Goal: Task Accomplishment & Management: Use online tool/utility

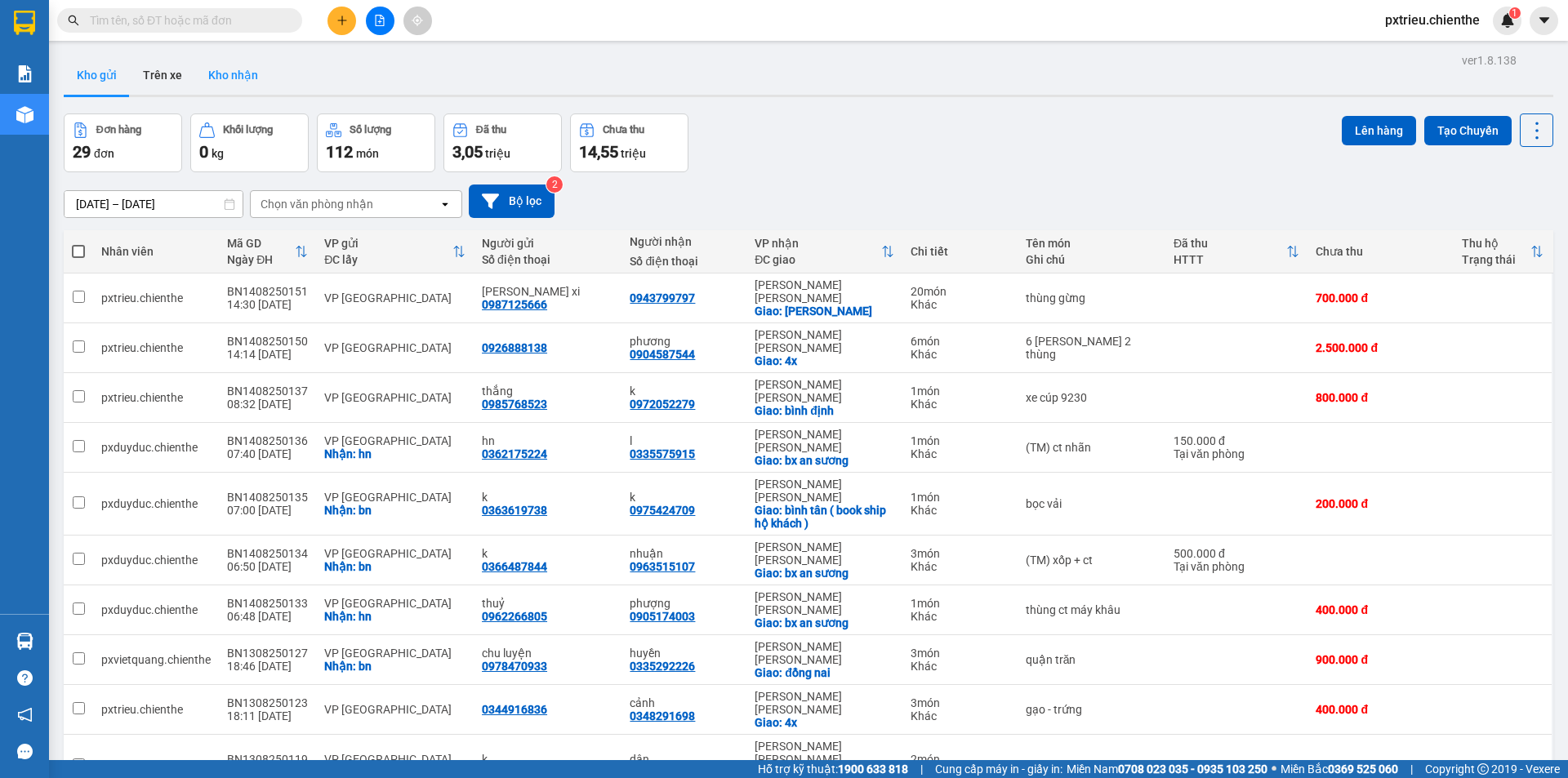
click at [224, 76] on button "Kho nhận" at bounding box center [233, 76] width 76 height 39
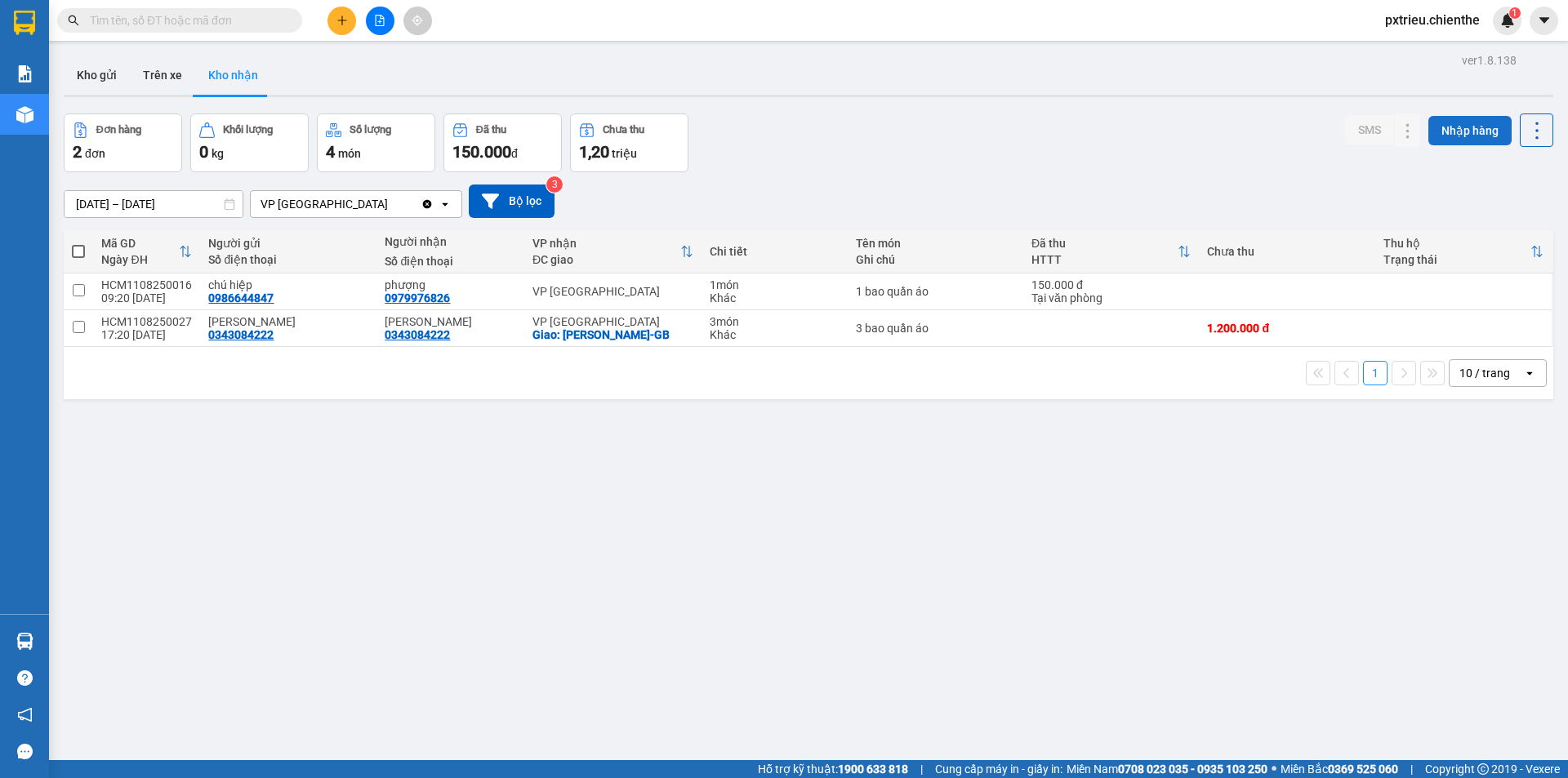
click at [1483, 129] on button "Nhập hàng" at bounding box center [1470, 130] width 84 height 30
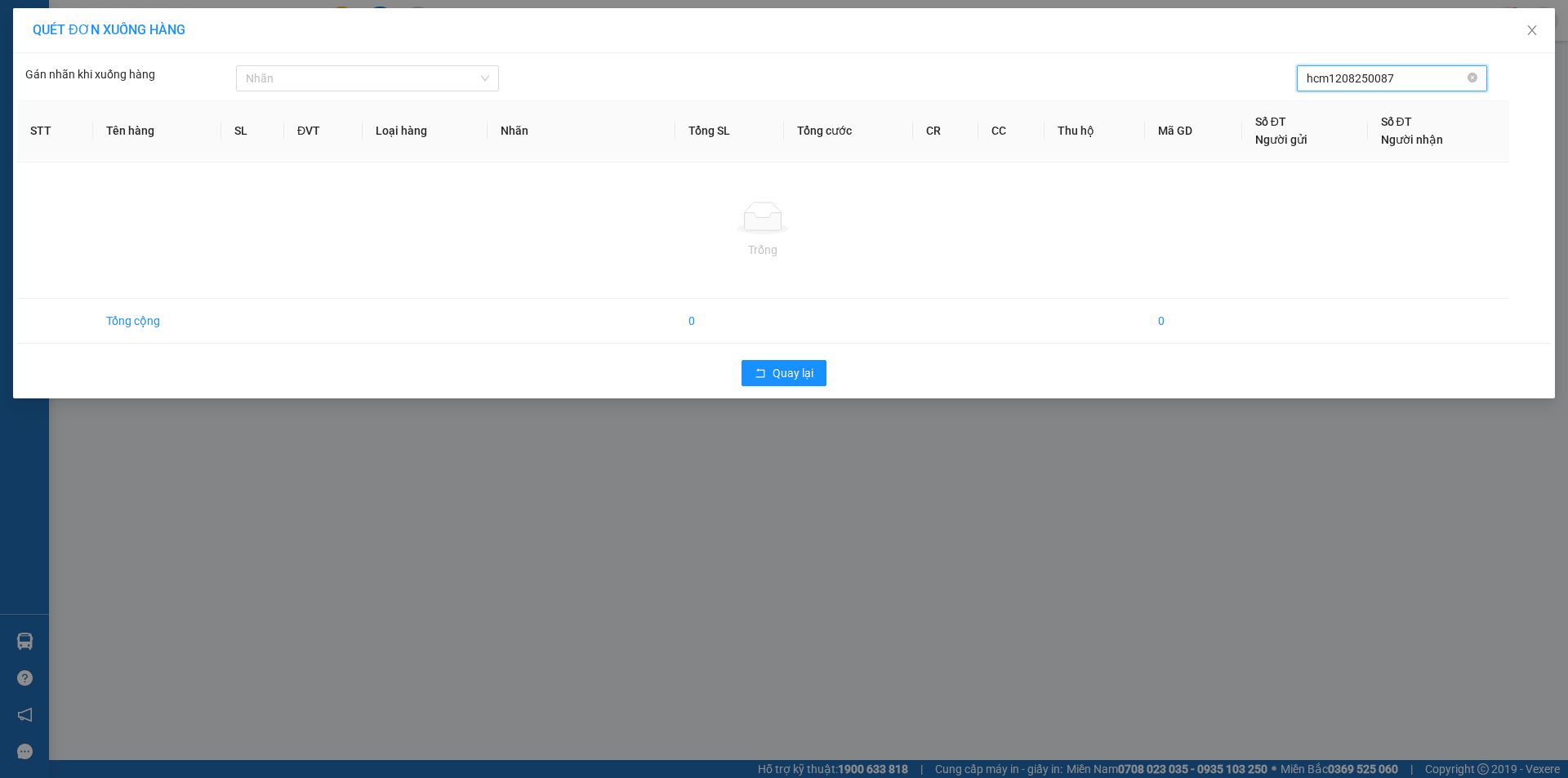
type input "hcm1208250087"
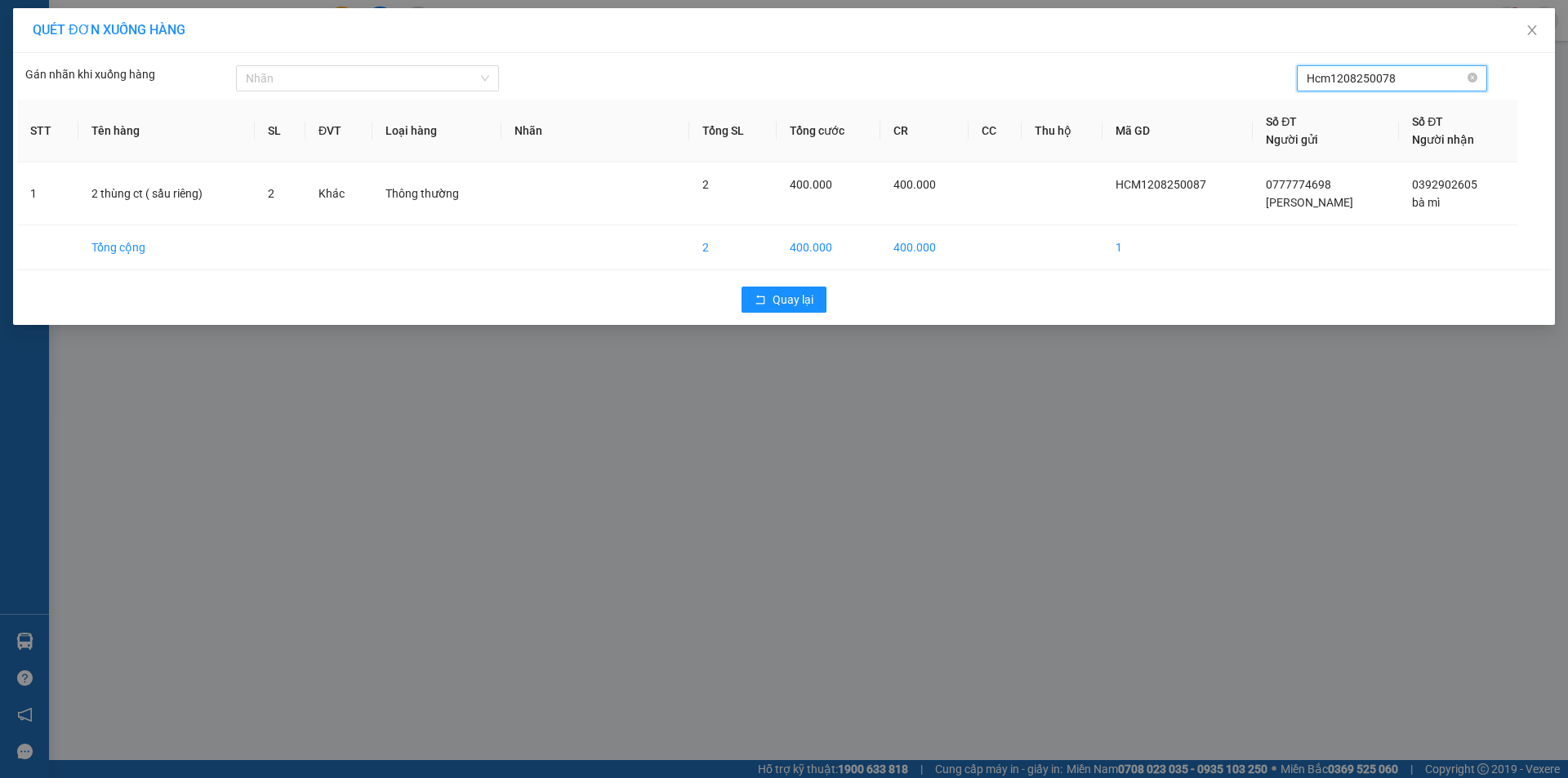
type input "Hcm1208250078"
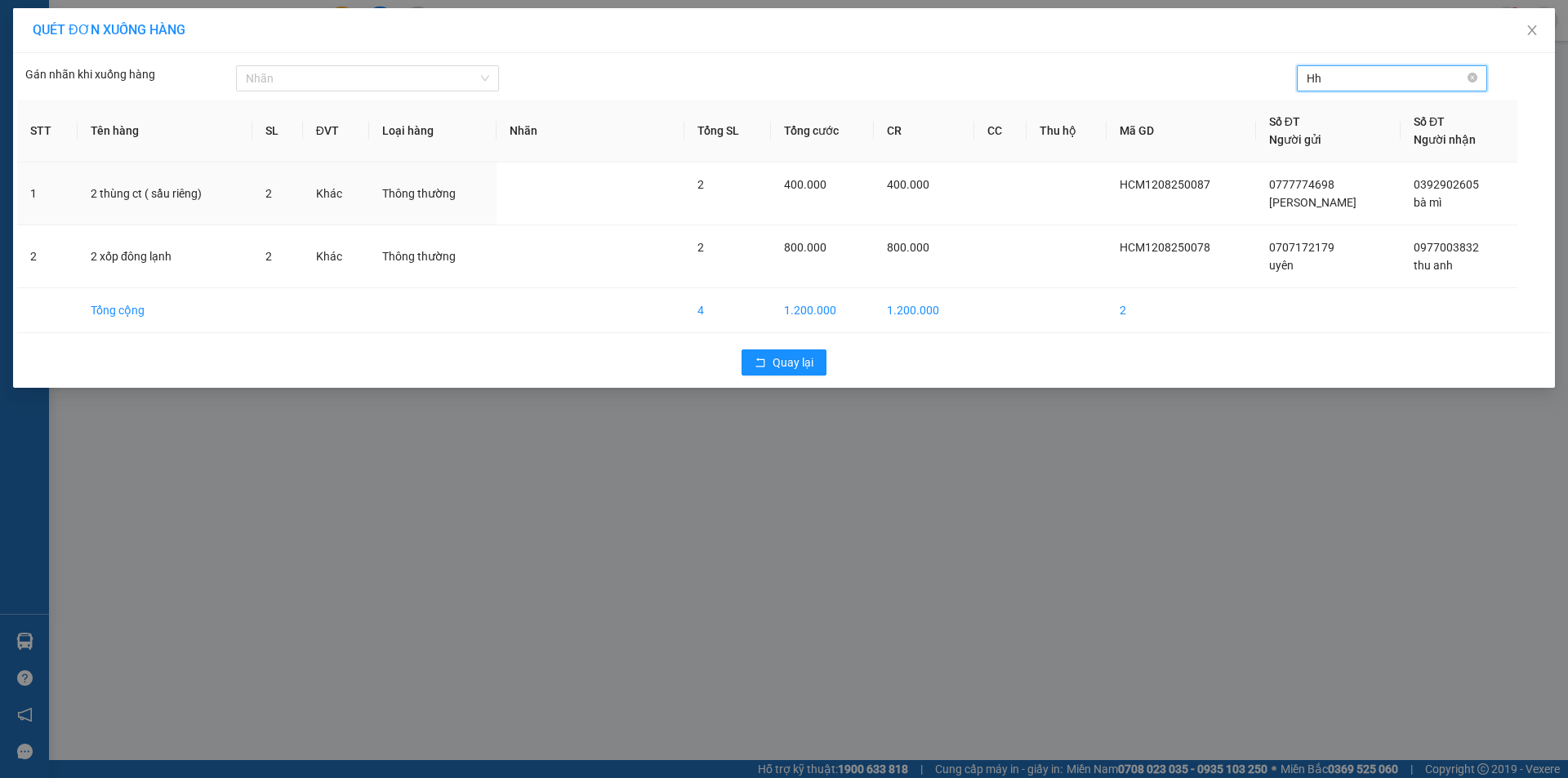
type input "H"
type input "hcm1308250090"
